Goal: Find specific page/section: Find specific page/section

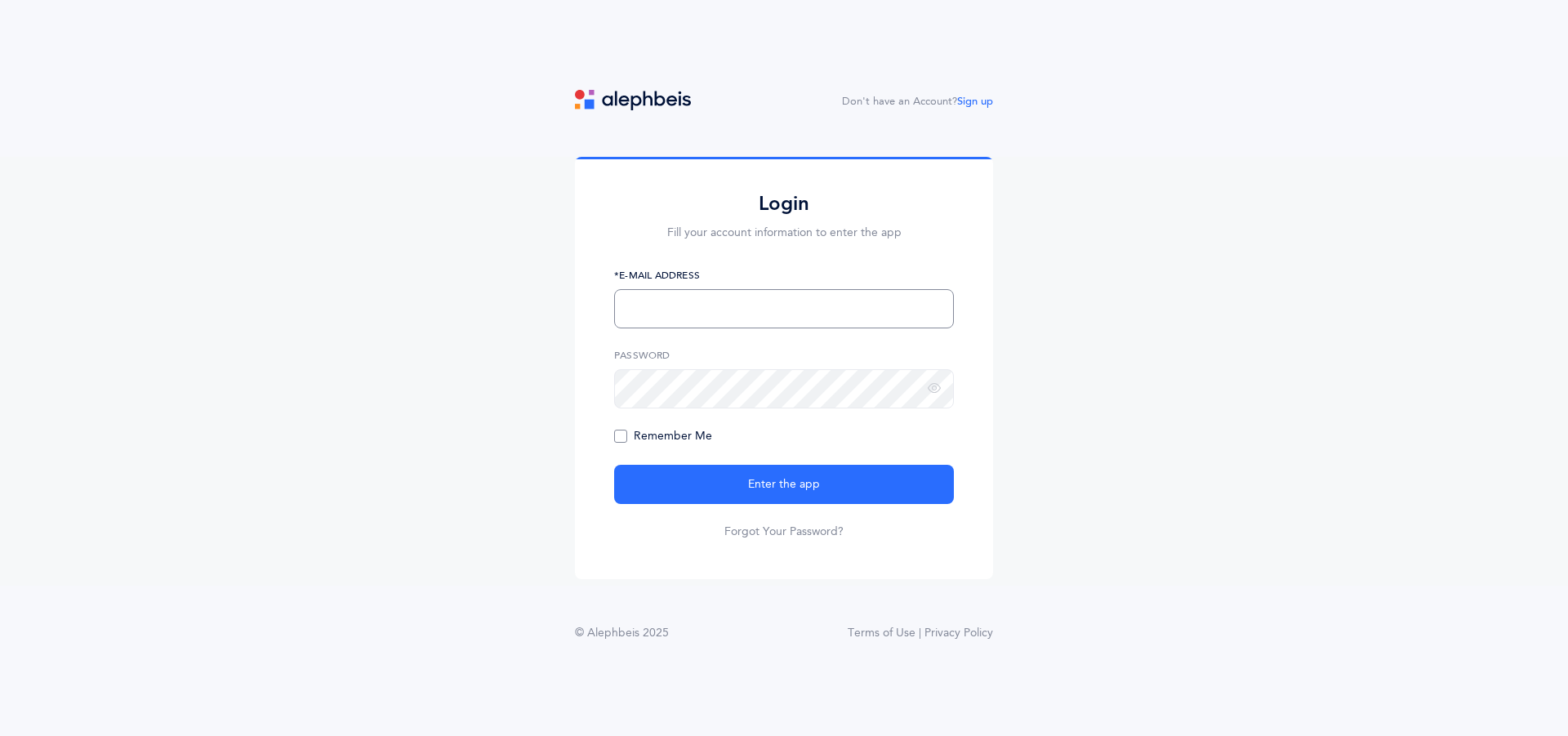
type input "[PERSON_NAME][EMAIL_ADDRESS][DOMAIN_NAME]"
drag, startPoint x: 625, startPoint y: 433, endPoint x: 649, endPoint y: 436, distance: 24.2
click at [629, 434] on span "Remember Me" at bounding box center [662, 437] width 98 height 13
click at [0, 0] on input "Remember Me" at bounding box center [0, 0] width 0 height 0
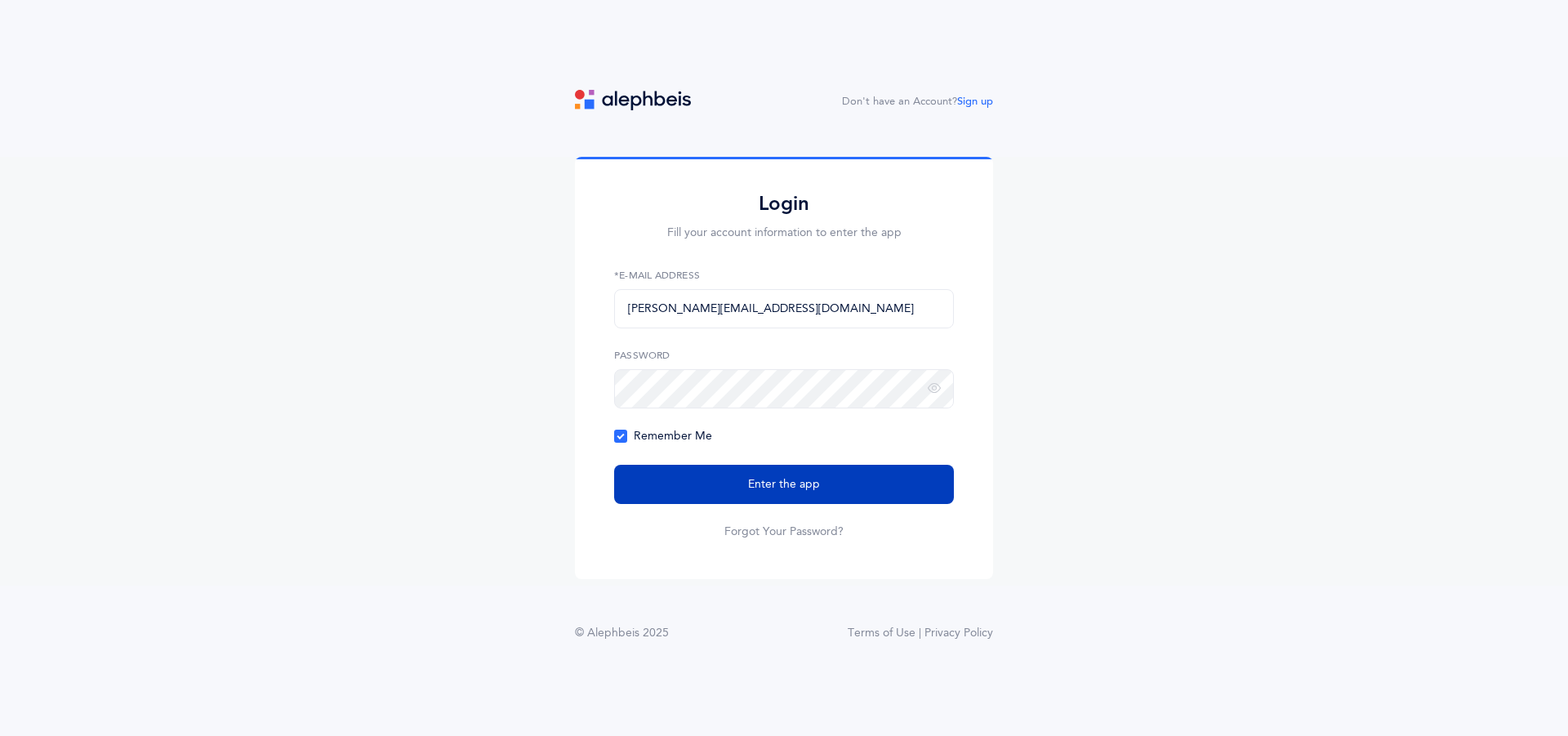
click at [771, 489] on span "Enter the app" at bounding box center [784, 485] width 72 height 17
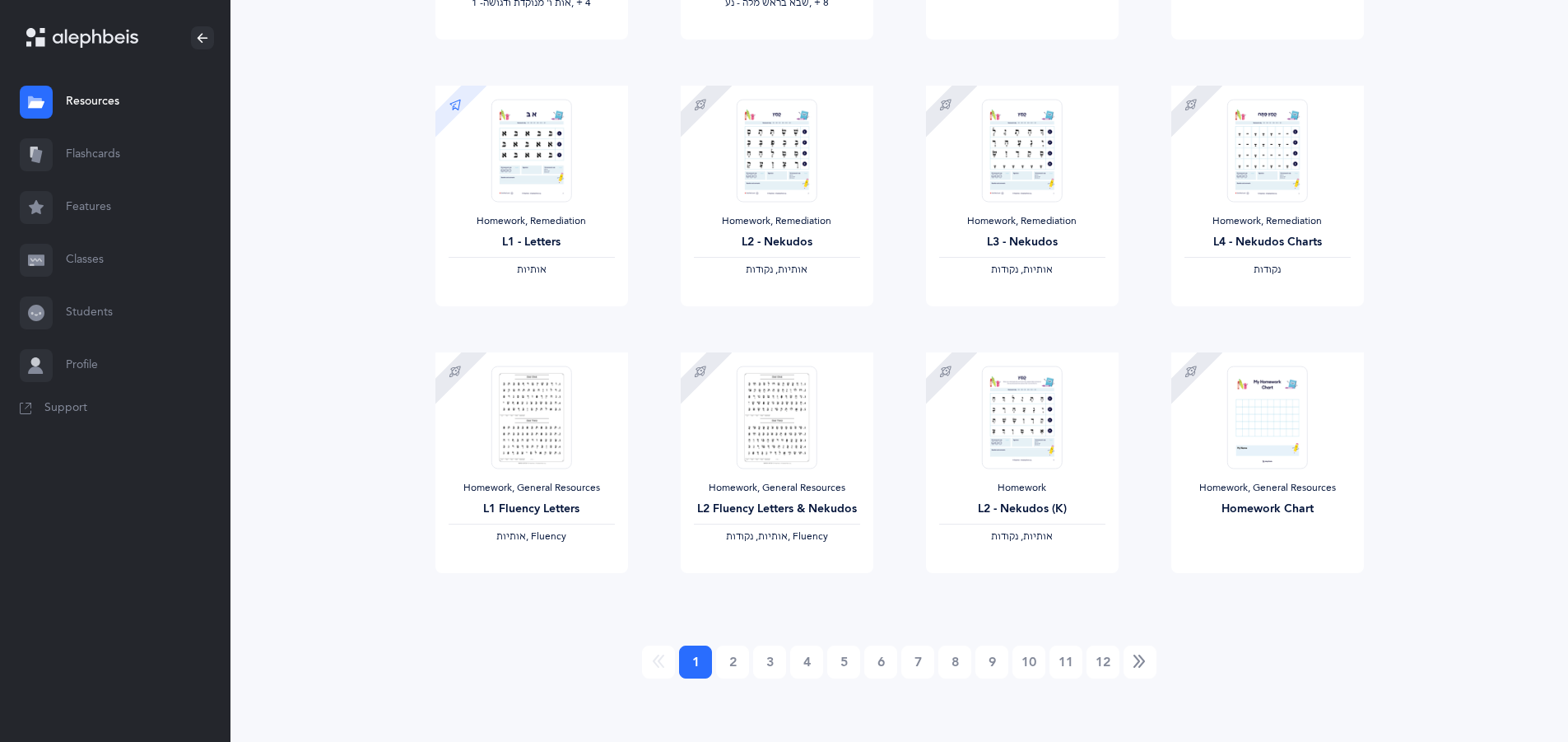
scroll to position [1219, 0]
click at [660, 649] on li at bounding box center [659, 659] width 32 height 32
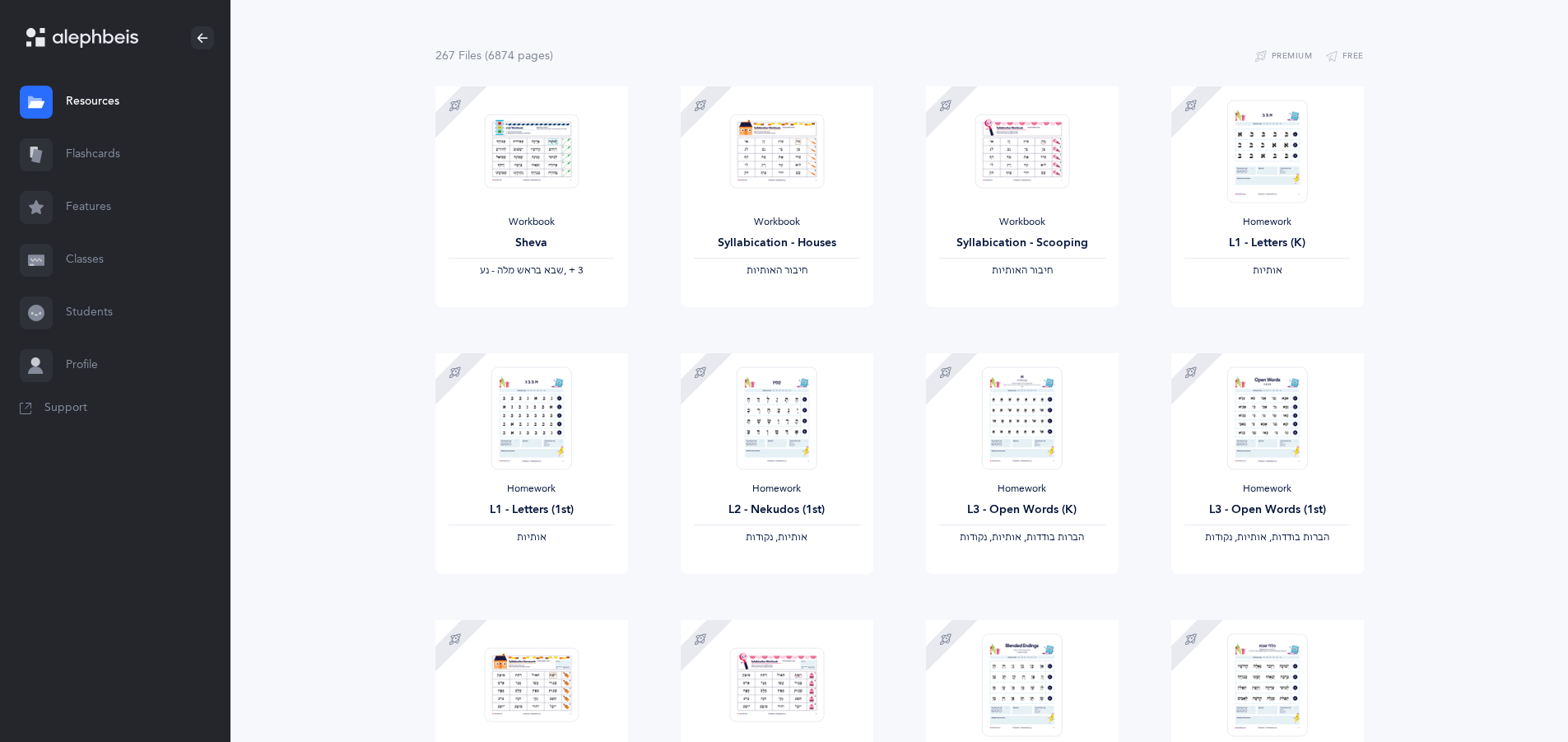
scroll to position [67, 0]
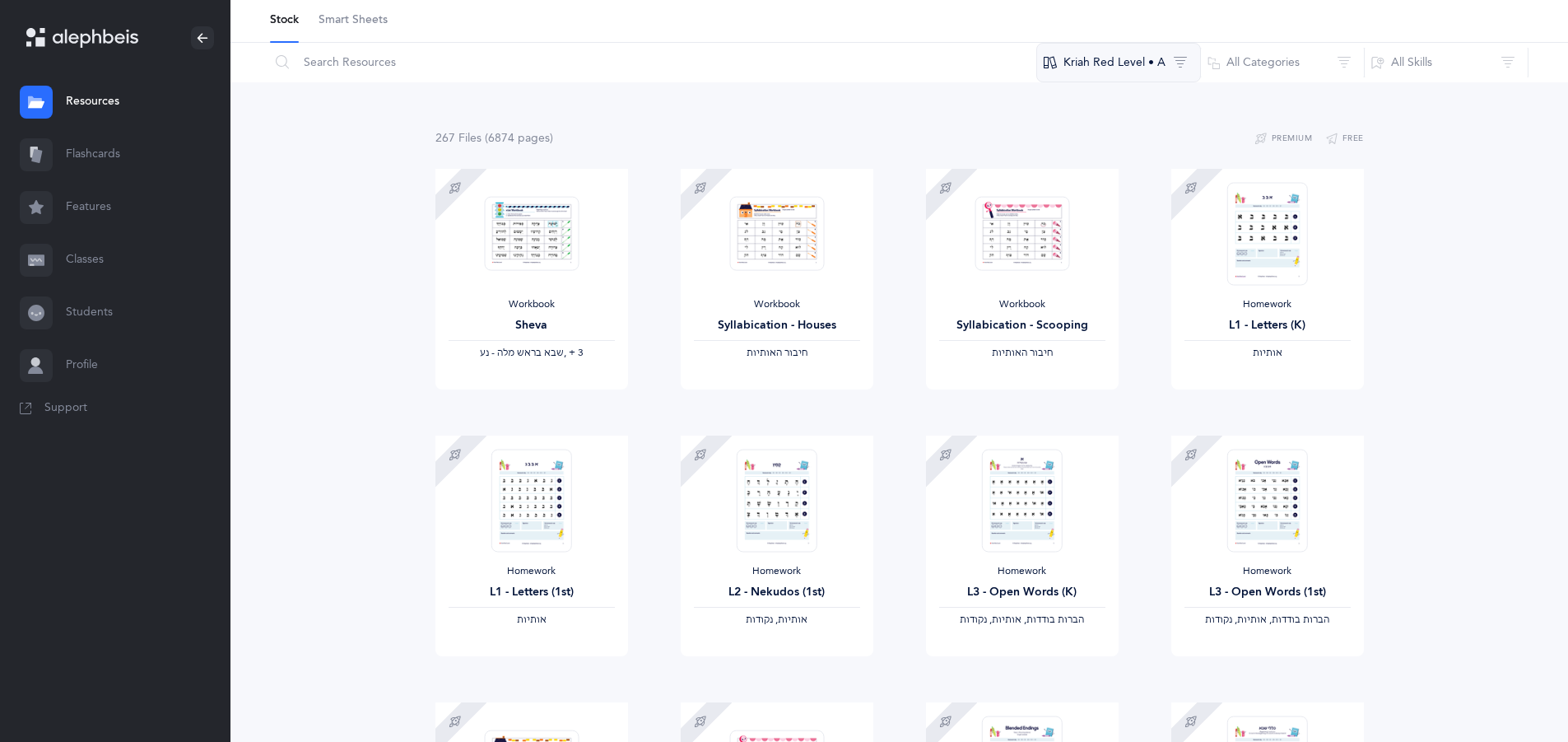
click at [1153, 52] on button "Kriah Red Level • A" at bounding box center [1119, 62] width 164 height 39
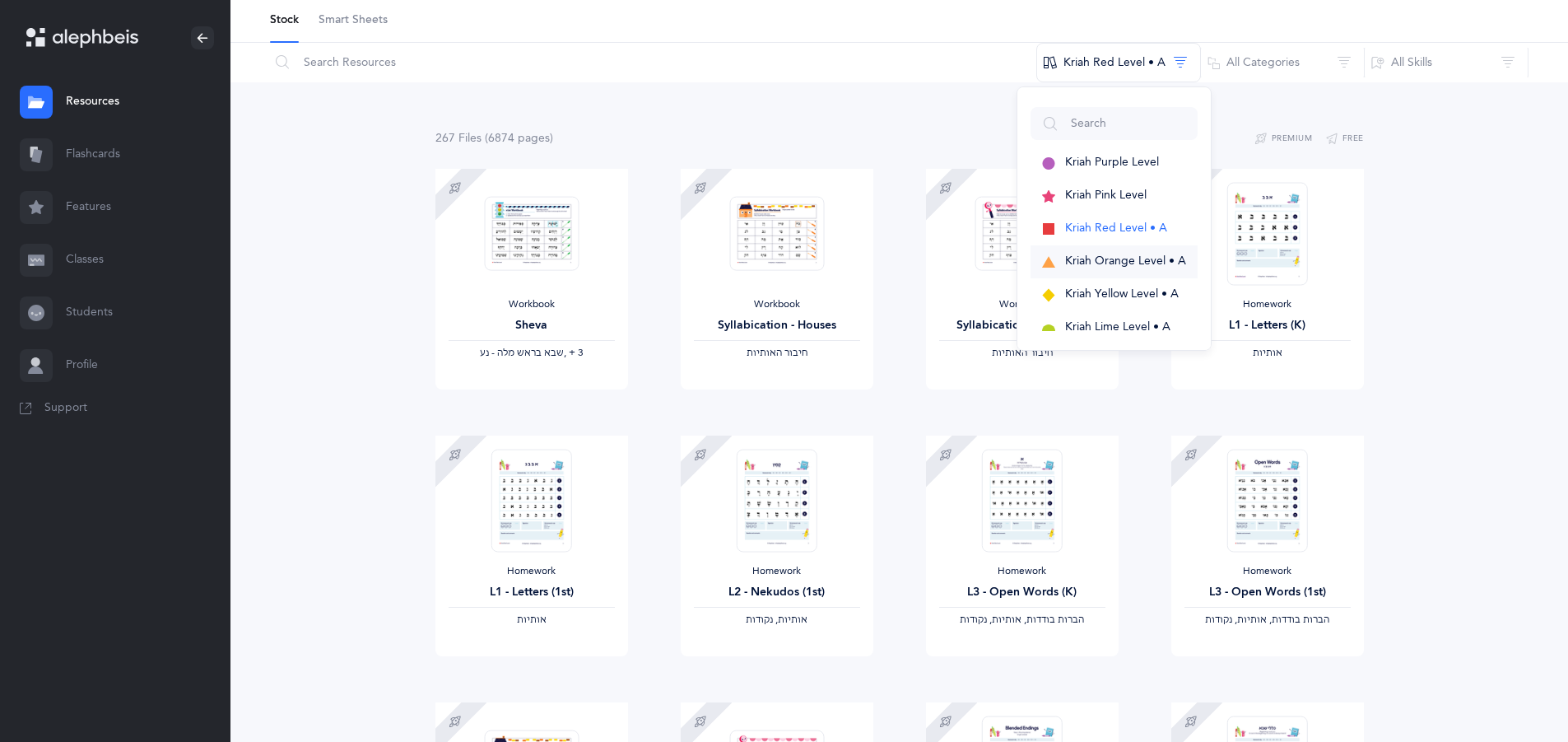
click at [1111, 254] on span "Kriah Orange Level • A" at bounding box center [1125, 261] width 121 height 13
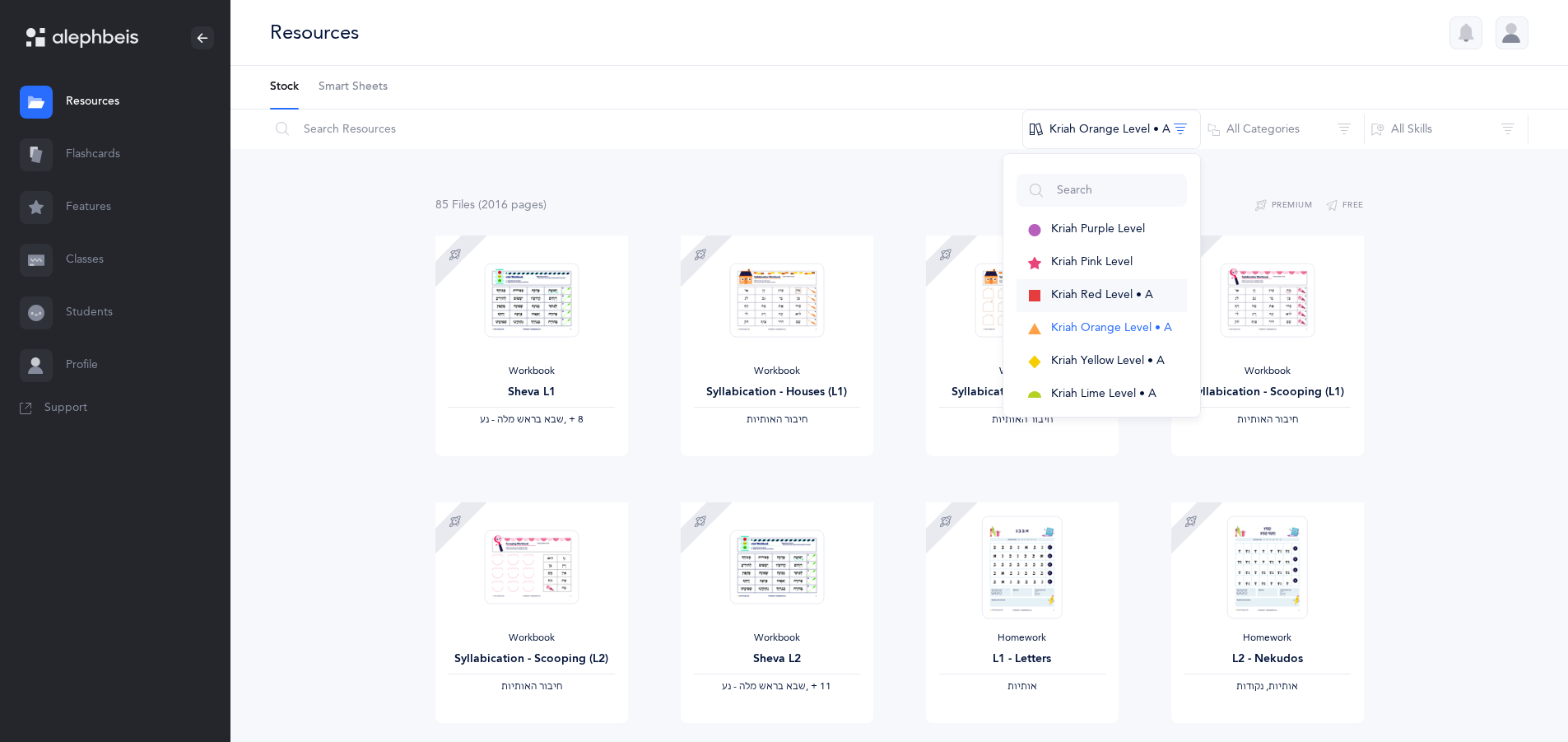
click at [1106, 284] on button "Kriah Red Level • A" at bounding box center [1101, 295] width 171 height 32
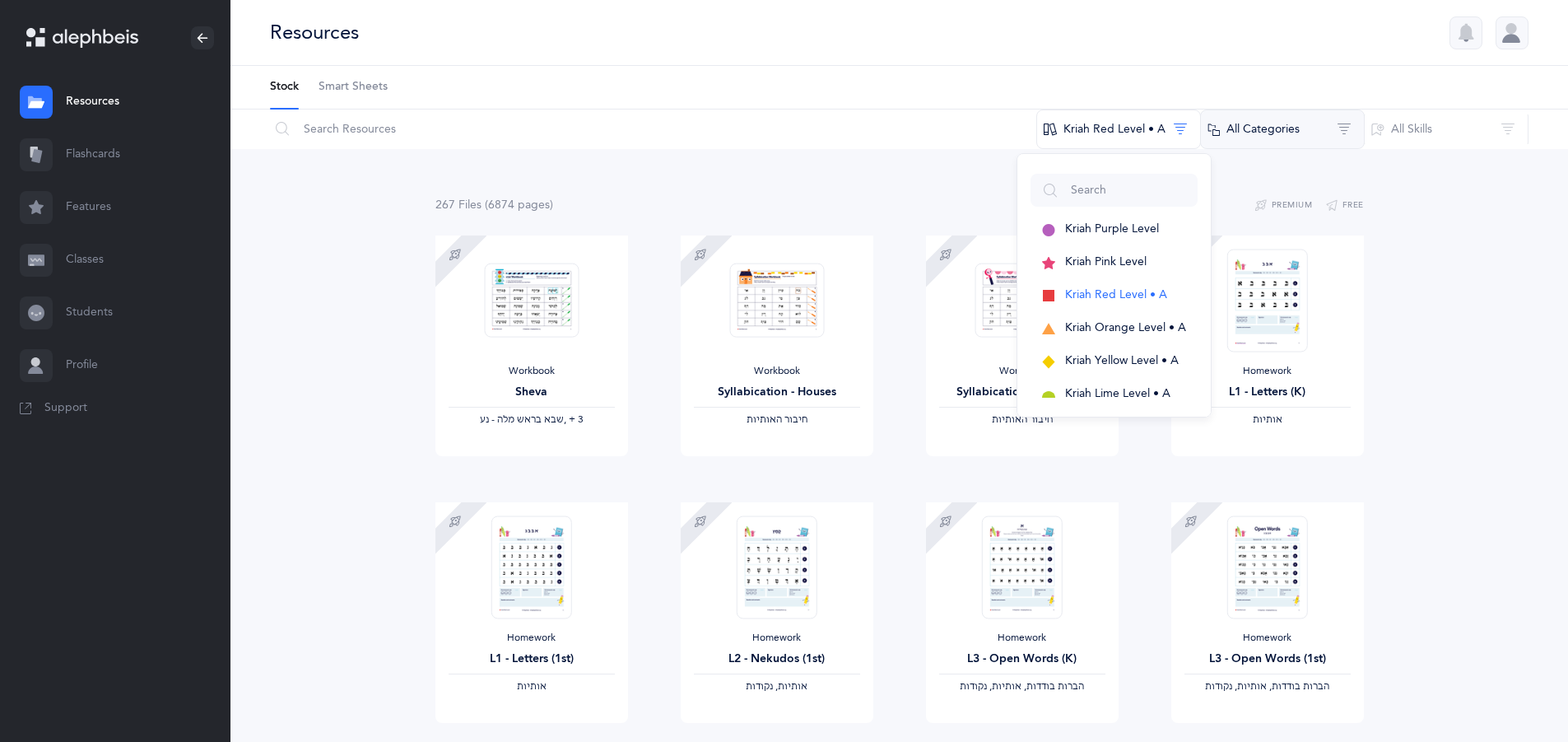
click at [1342, 123] on button "All Categories" at bounding box center [1282, 129] width 164 height 39
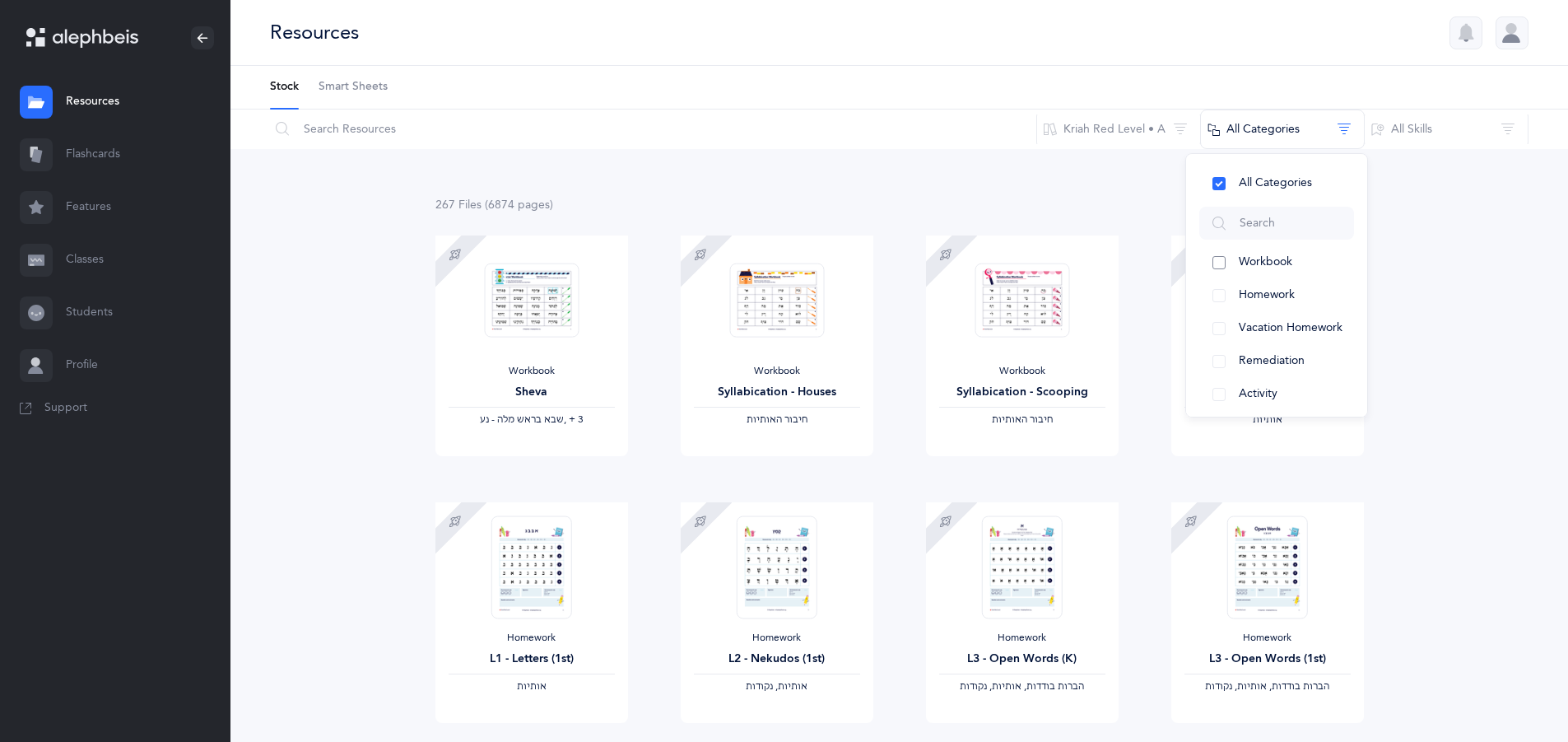
click at [1274, 256] on span "Workbook" at bounding box center [1265, 262] width 53 height 13
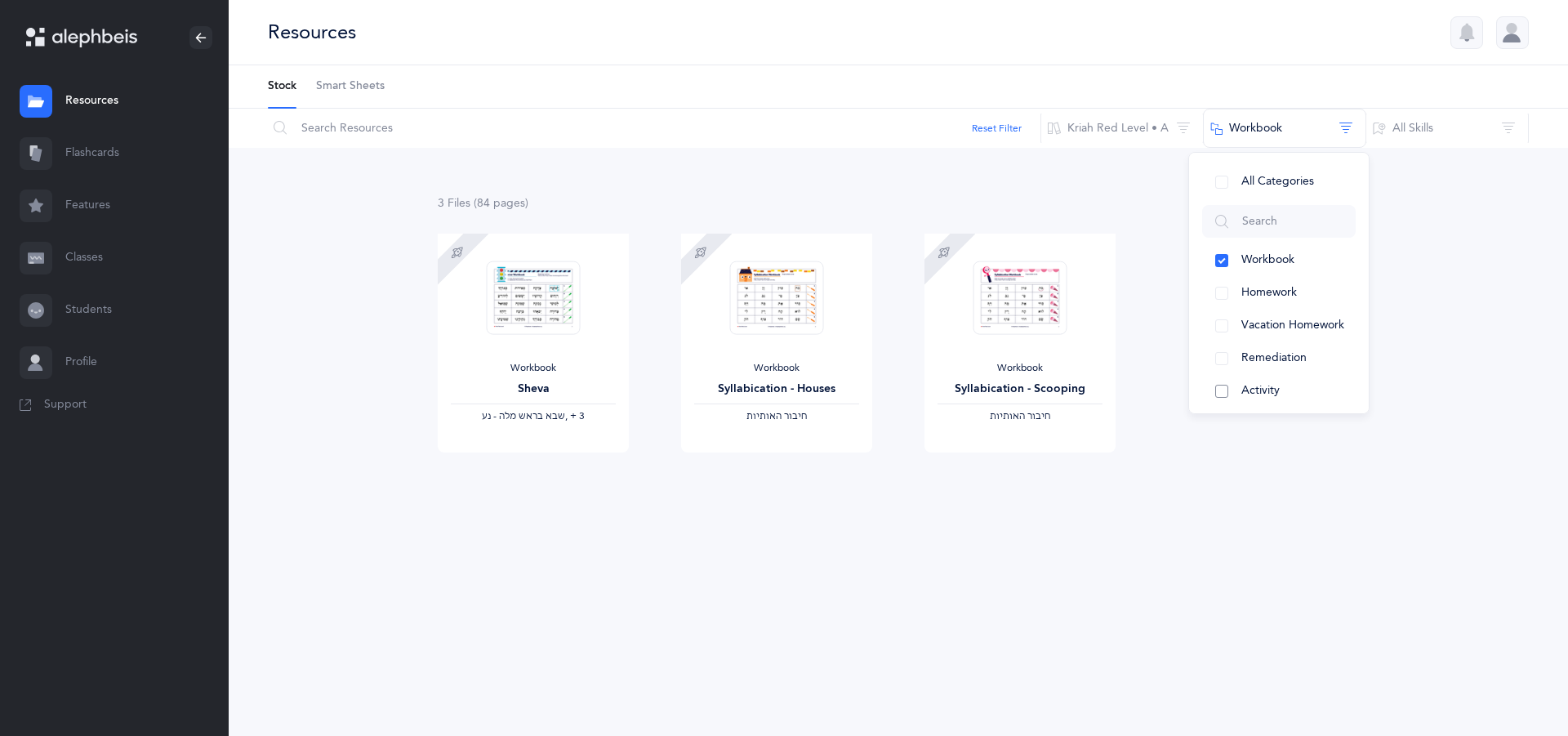
click at [1266, 386] on span "Activity" at bounding box center [1260, 390] width 39 height 13
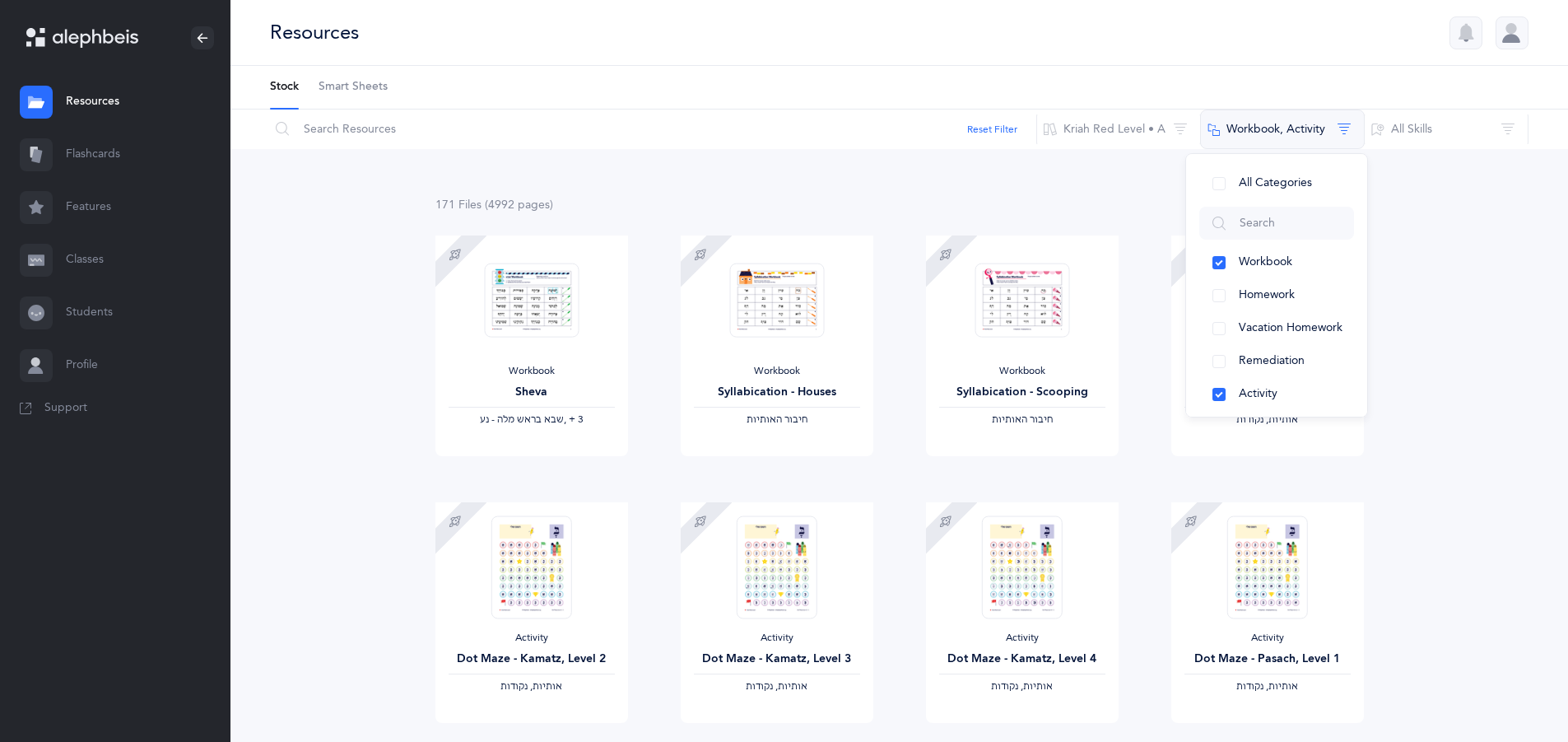
click at [1321, 126] on button "Workbook, Activity" at bounding box center [1282, 129] width 164 height 39
click at [1348, 122] on button "Workbook, Activity" at bounding box center [1282, 129] width 164 height 39
click at [1255, 290] on span "Activity" at bounding box center [1258, 295] width 39 height 13
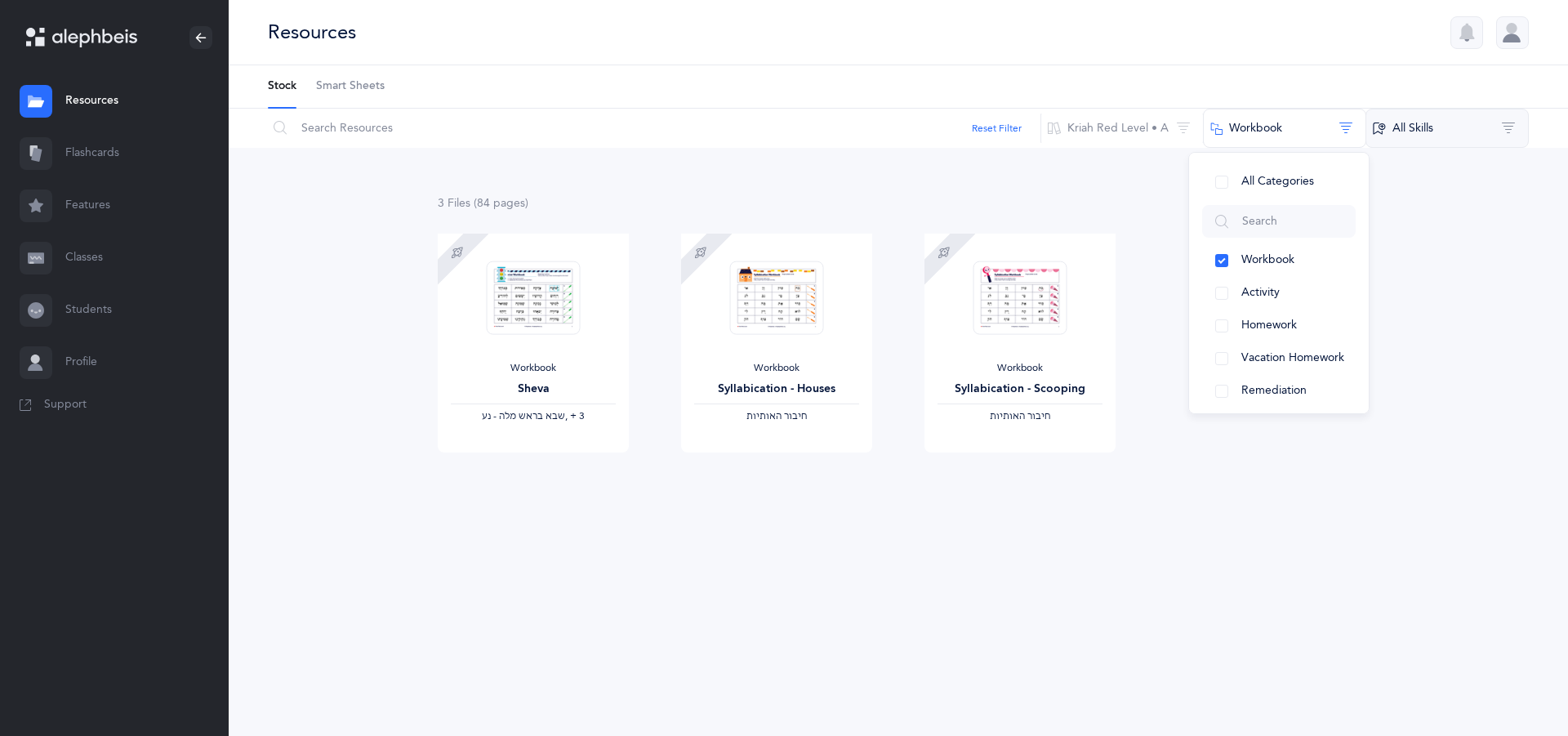
click at [1401, 128] on button "All Skills" at bounding box center [1447, 128] width 163 height 39
click at [1247, 128] on button "Workbook" at bounding box center [1284, 128] width 163 height 39
